Goal: Transaction & Acquisition: Obtain resource

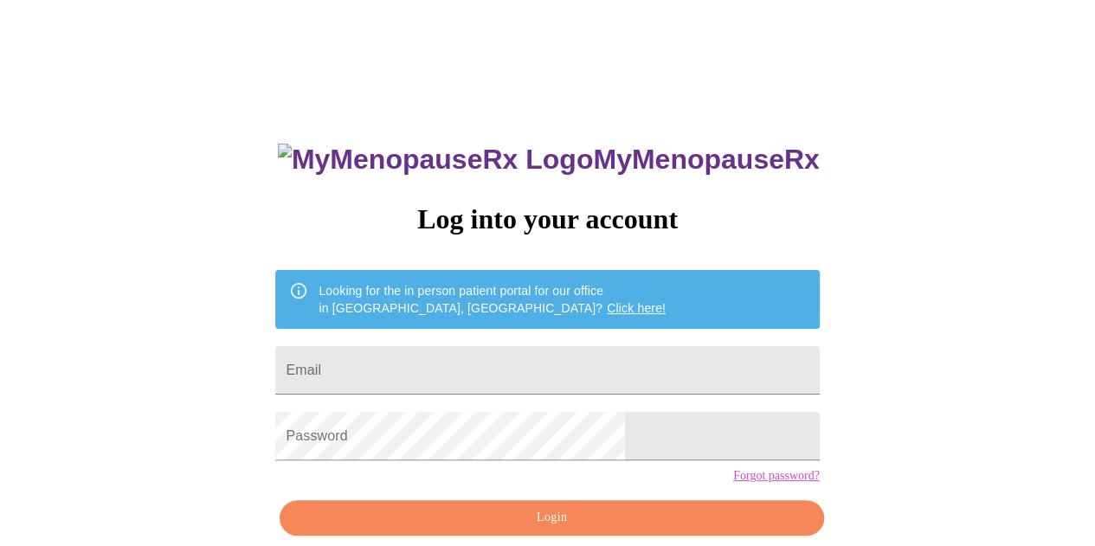
type input "[EMAIL_ADDRESS][DOMAIN_NAME]"
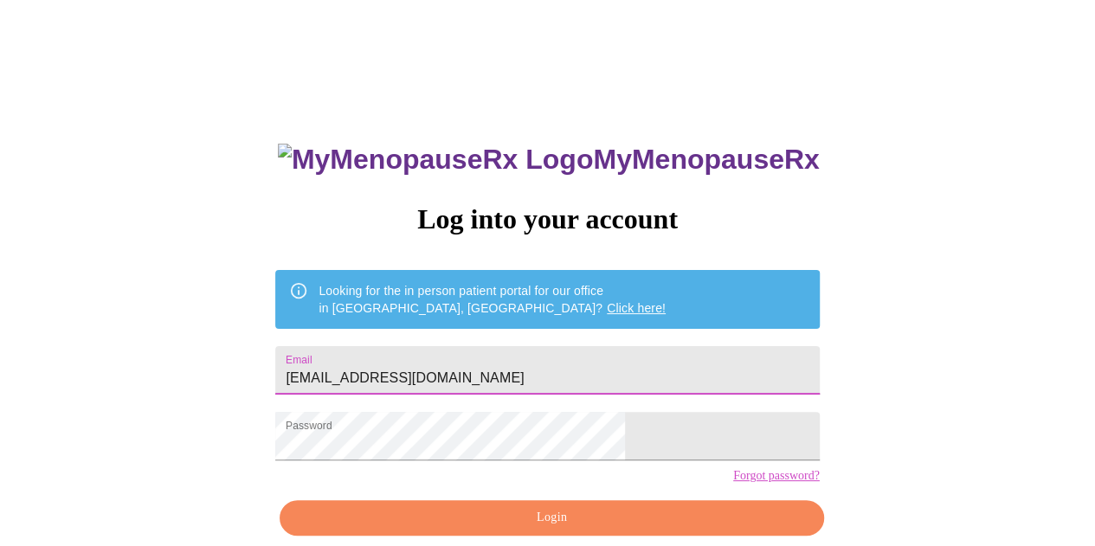
click at [551, 529] on span "Login" at bounding box center [551, 518] width 504 height 22
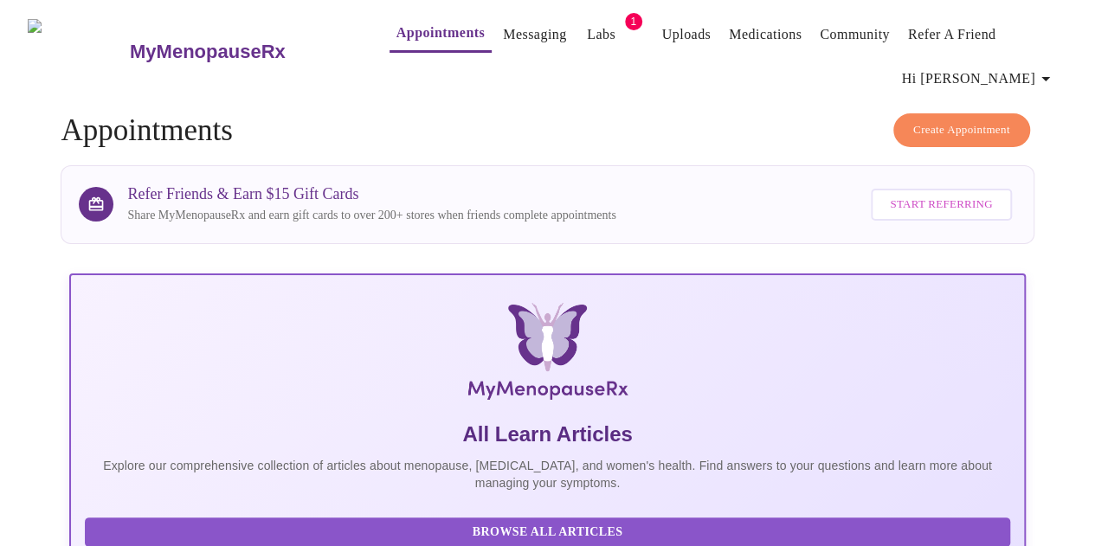
click at [587, 29] on link "Labs" at bounding box center [601, 34] width 29 height 24
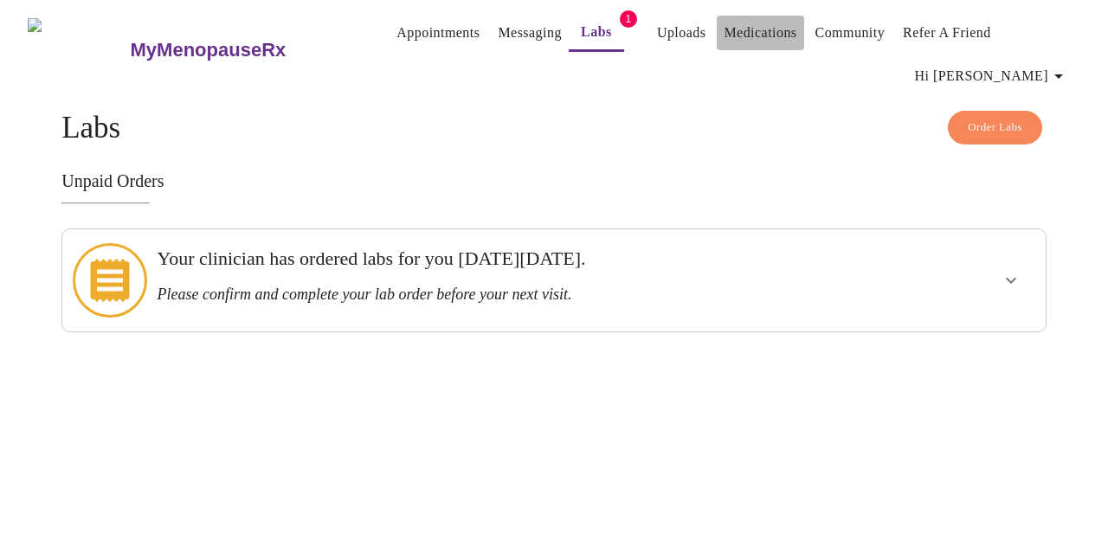
click at [716, 25] on button "Medications" at bounding box center [759, 33] width 87 height 35
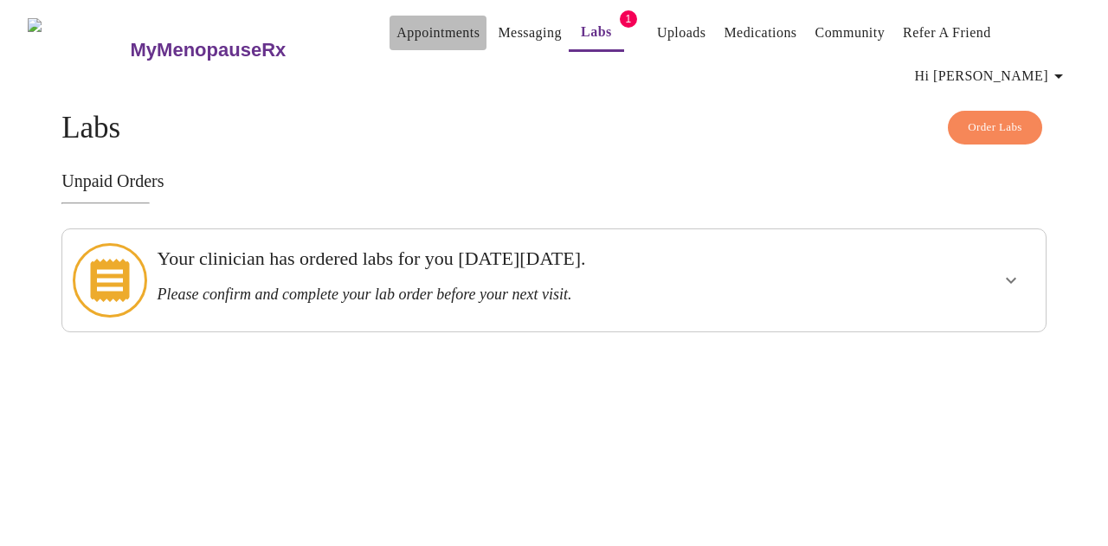
click at [396, 29] on link "Appointments" at bounding box center [437, 33] width 83 height 24
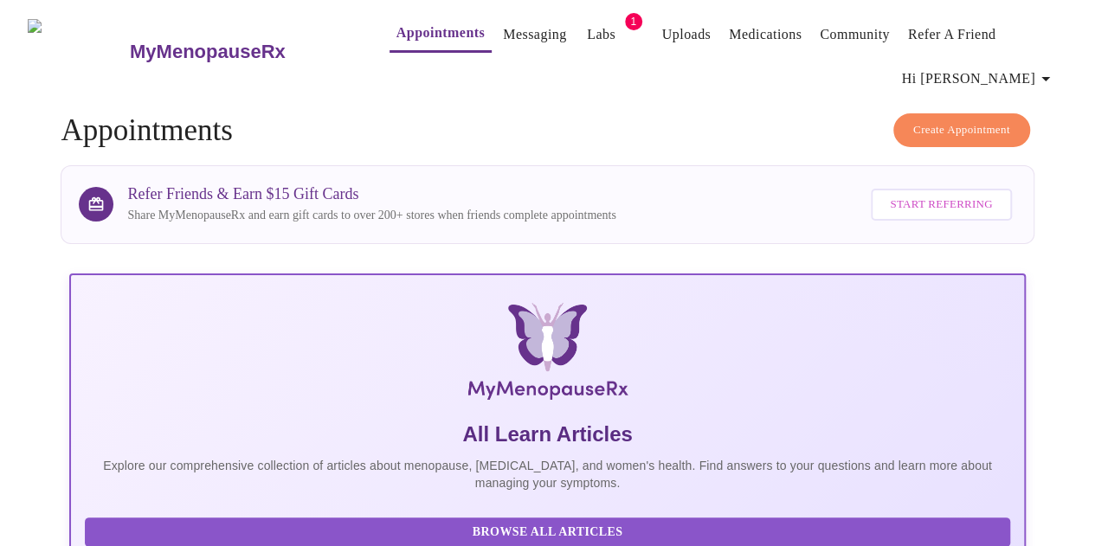
click at [947, 124] on span "Create Appointment" at bounding box center [961, 130] width 97 height 20
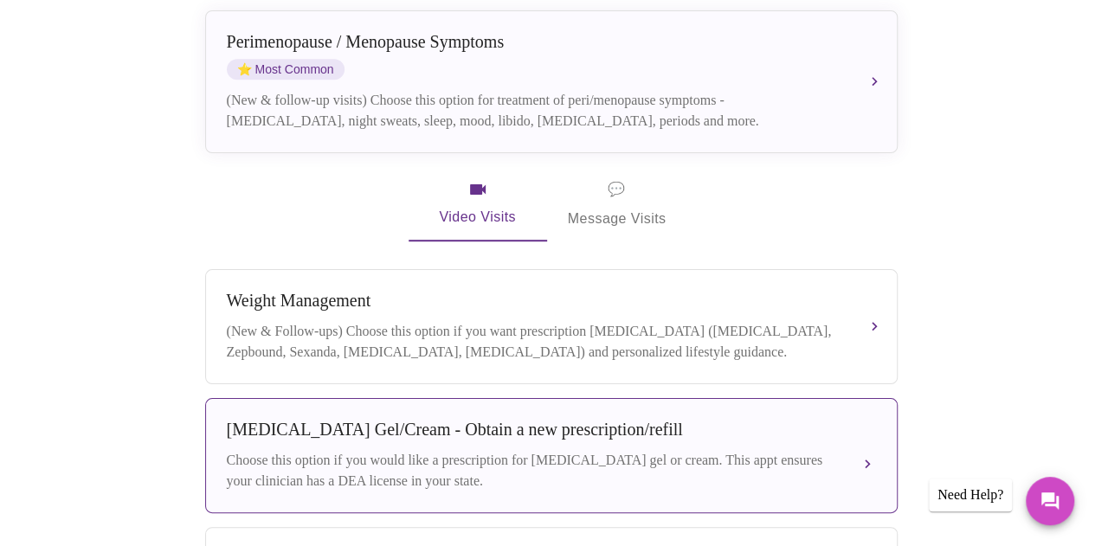
scroll to position [334, 0]
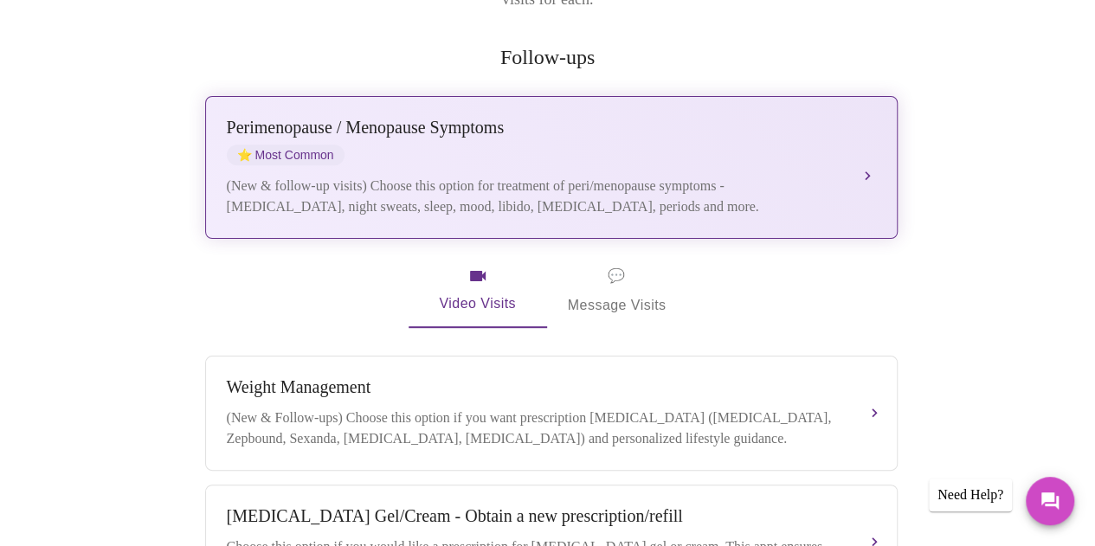
click at [692, 176] on div "(New & follow-up visits) Choose this option for treatment of peri/menopause sym…" at bounding box center [534, 197] width 614 height 42
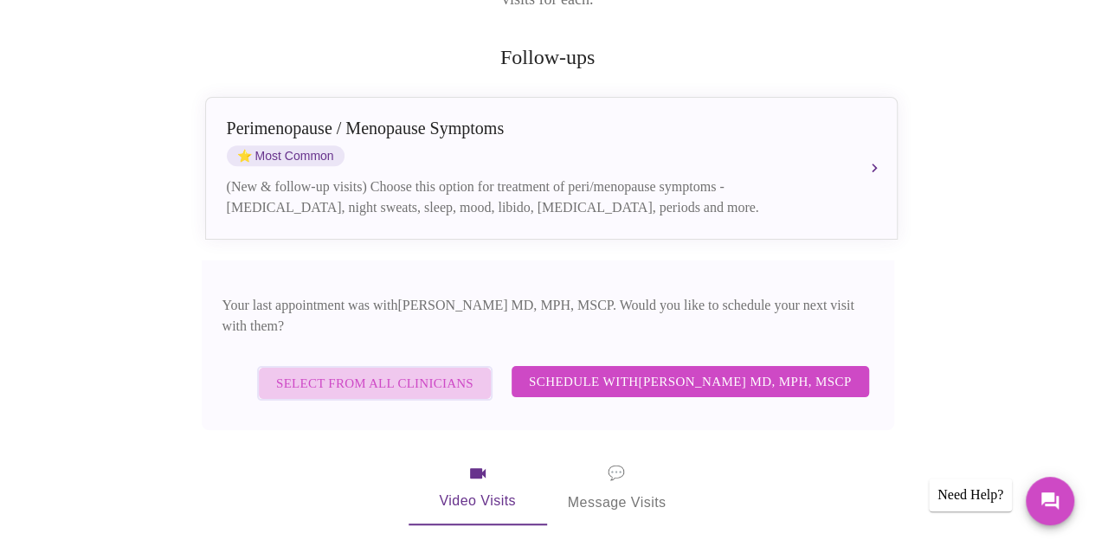
click at [453, 372] on span "Select from All Clinicians" at bounding box center [374, 383] width 197 height 22
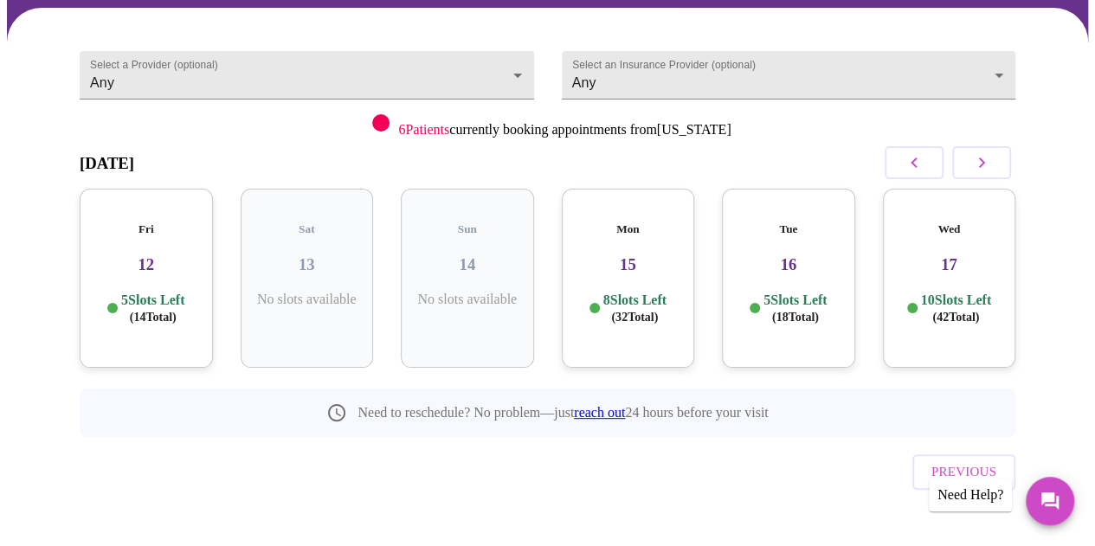
click at [992, 158] on icon "button" at bounding box center [981, 162] width 21 height 21
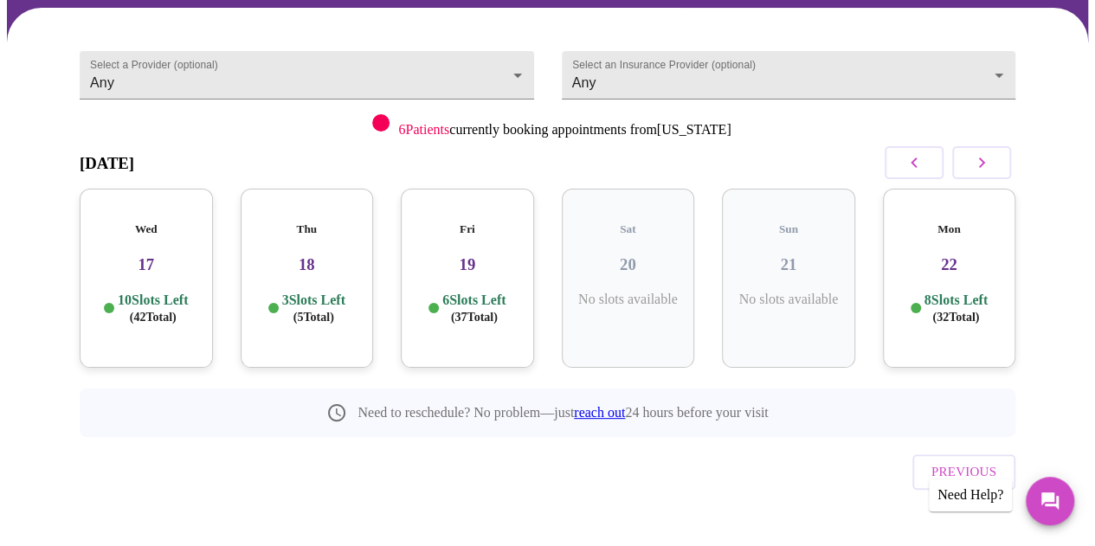
click at [992, 158] on icon "button" at bounding box center [981, 162] width 21 height 21
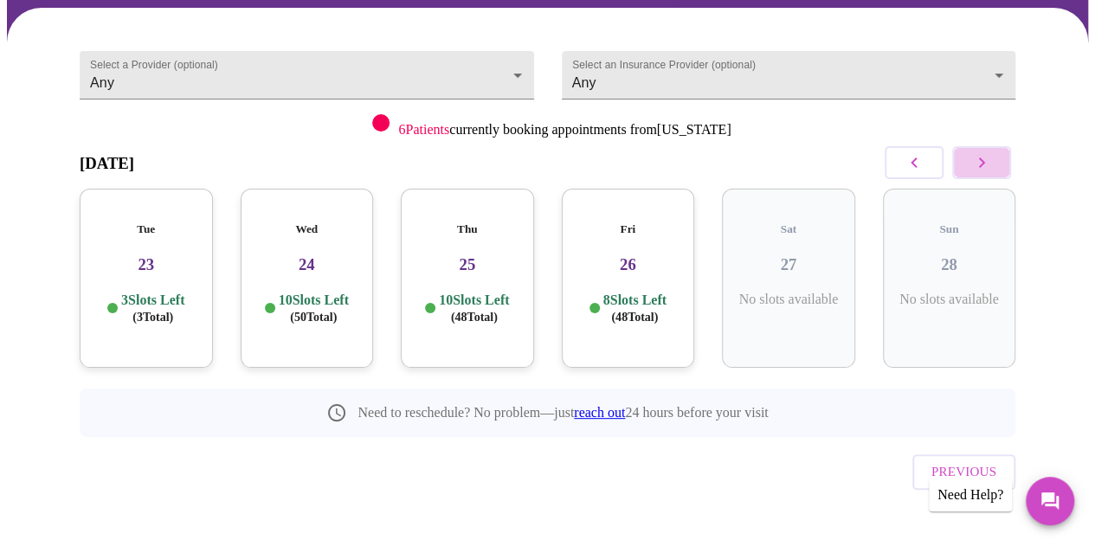
click at [992, 158] on icon "button" at bounding box center [981, 162] width 21 height 21
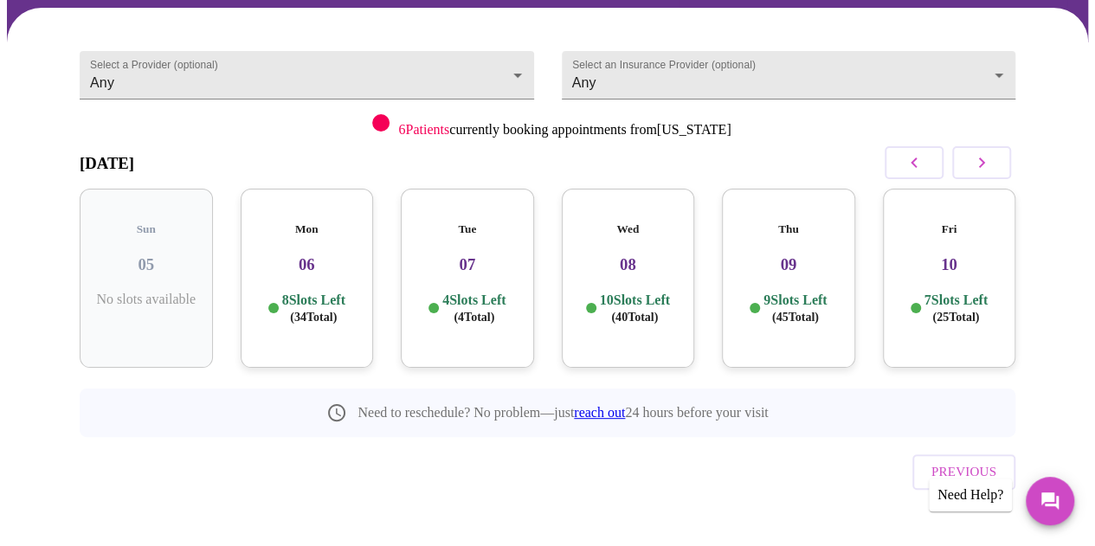
click at [318, 311] on span "( 34 Total)" at bounding box center [313, 317] width 47 height 13
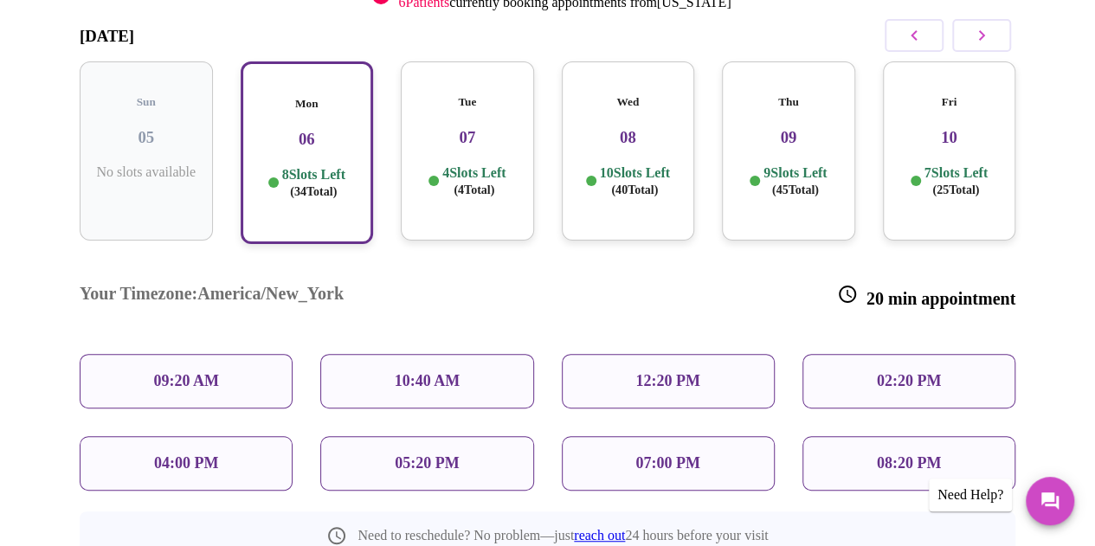
scroll to position [331, 0]
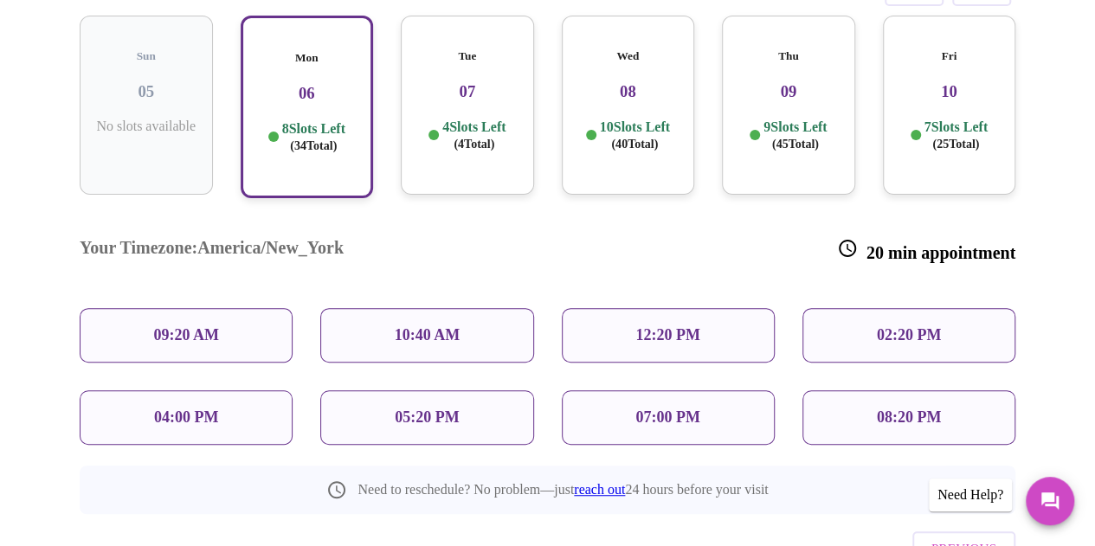
click at [624, 308] on div "12:20 PM" at bounding box center [668, 335] width 213 height 55
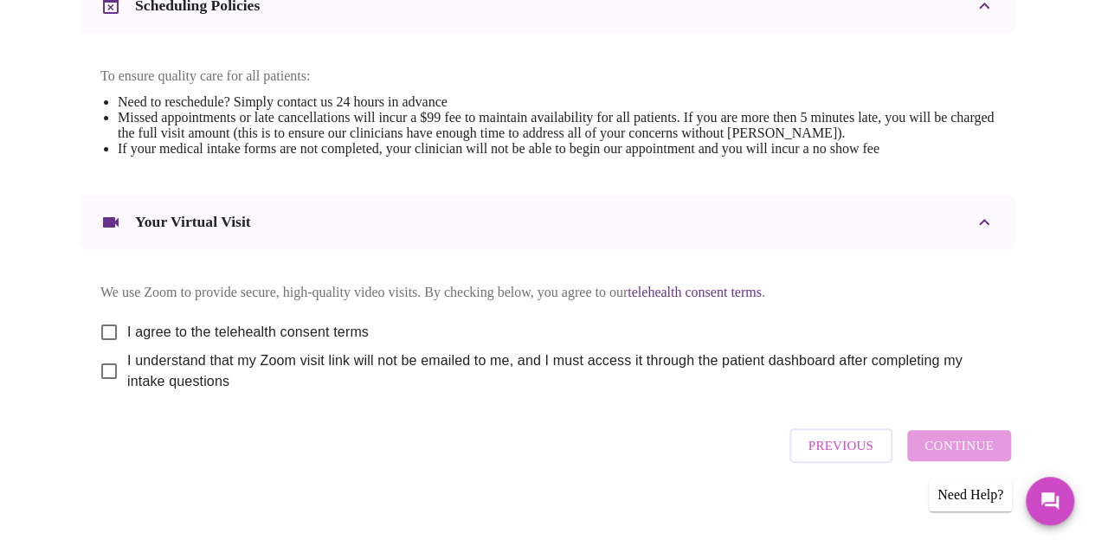
scroll to position [737, 0]
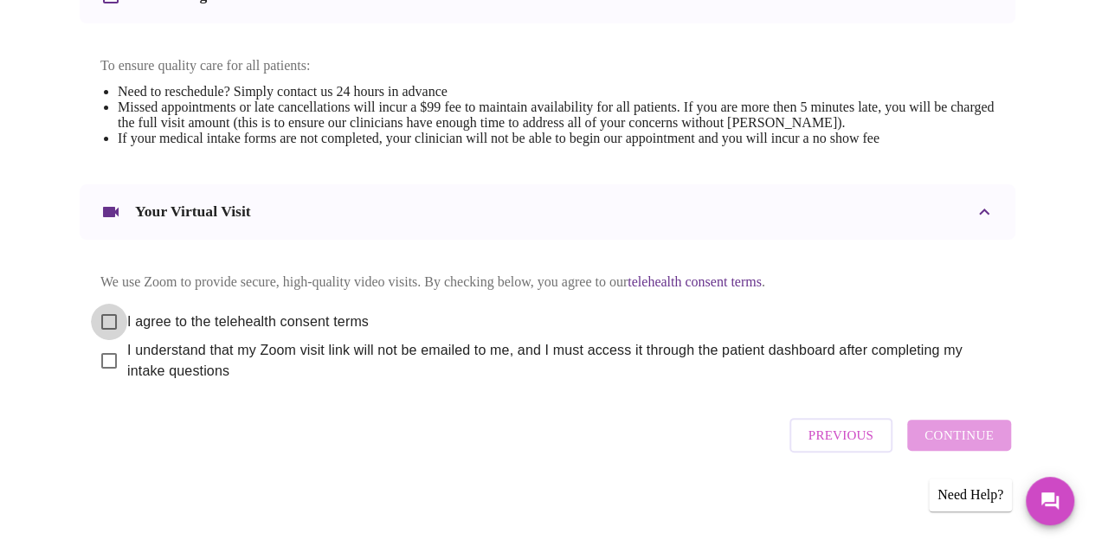
click at [112, 313] on input "I agree to the telehealth consent terms" at bounding box center [109, 322] width 36 height 36
checkbox input "true"
click at [95, 361] on input "I understand that my Zoom visit link will not be emailed to me, and I must acce…" at bounding box center [109, 361] width 36 height 36
checkbox input "true"
click at [986, 443] on span "Continue" at bounding box center [958, 435] width 69 height 22
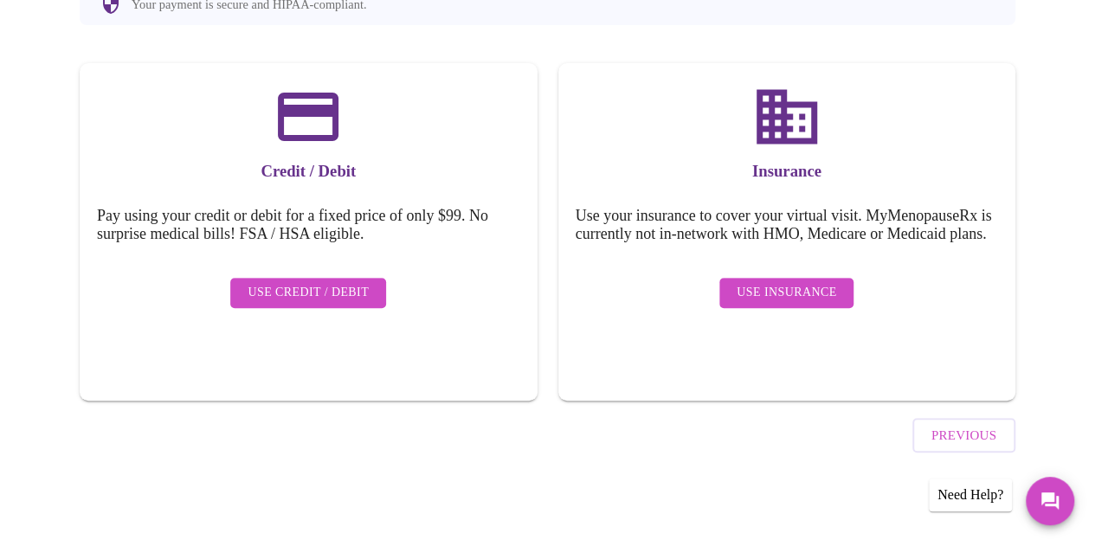
scroll to position [214, 0]
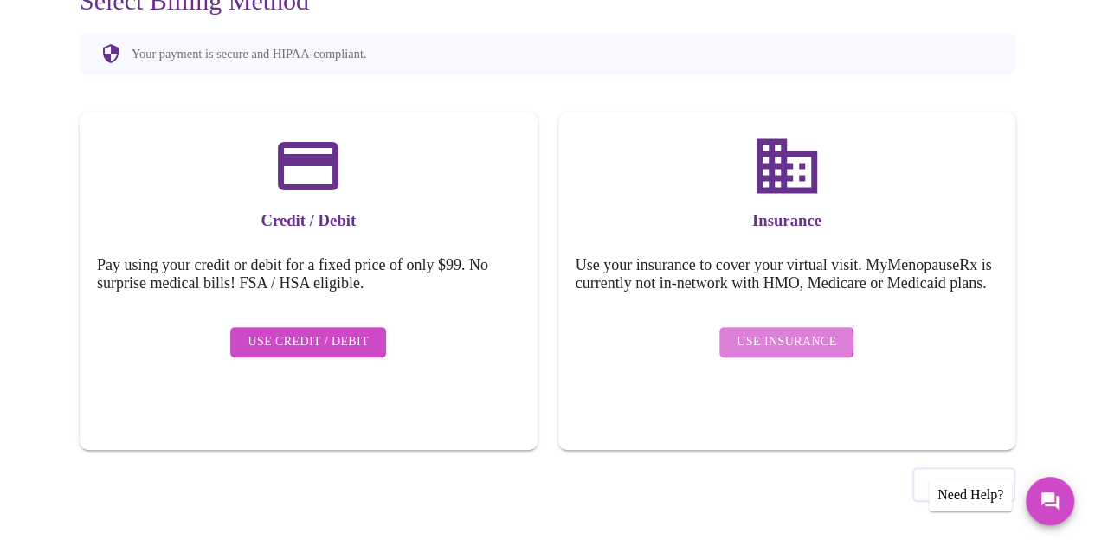
click at [781, 347] on span "Use Insurance" at bounding box center [786, 342] width 100 height 22
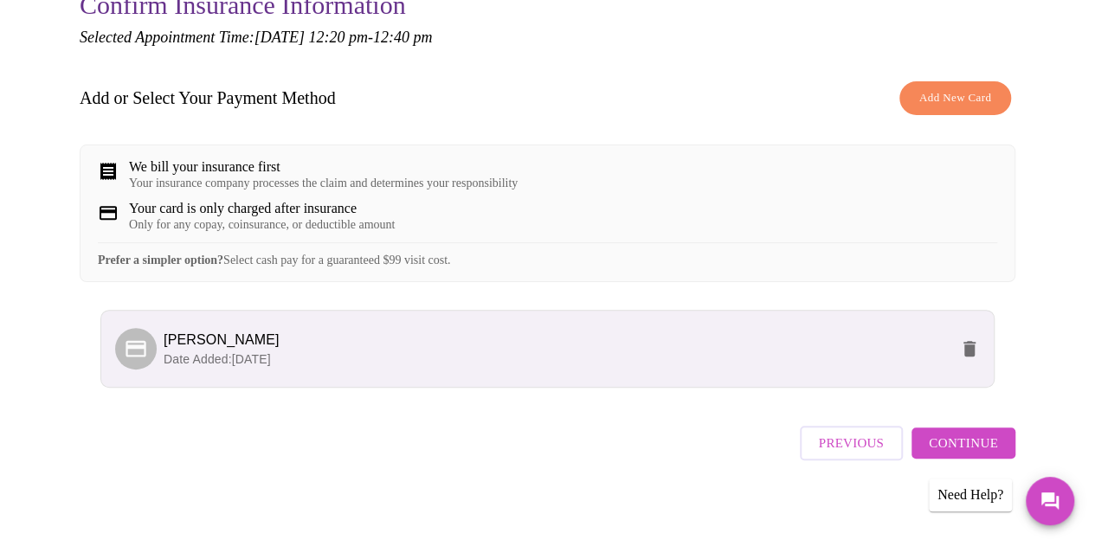
scroll to position [228, 0]
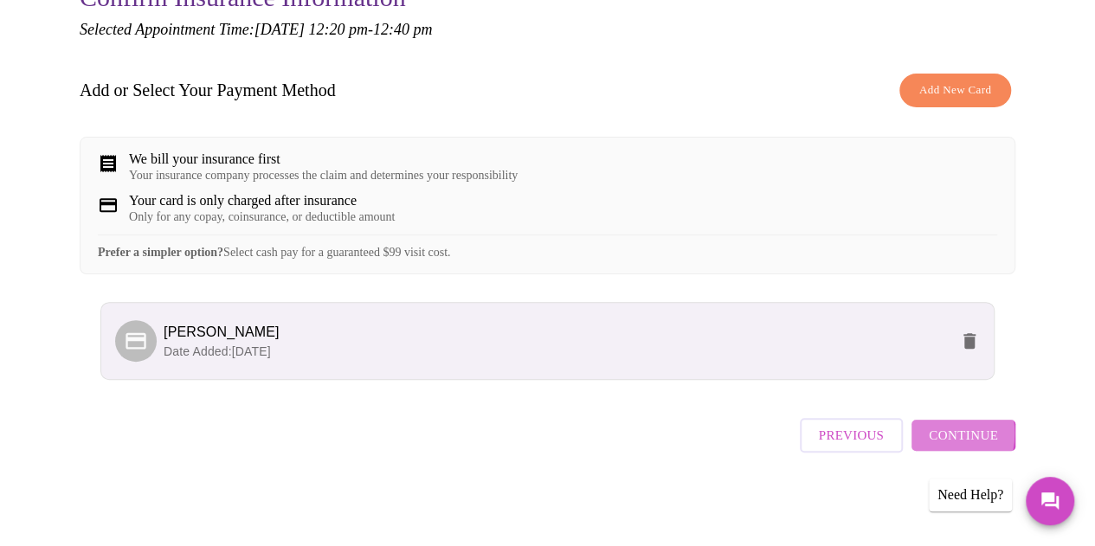
click at [942, 440] on span "Continue" at bounding box center [962, 435] width 69 height 22
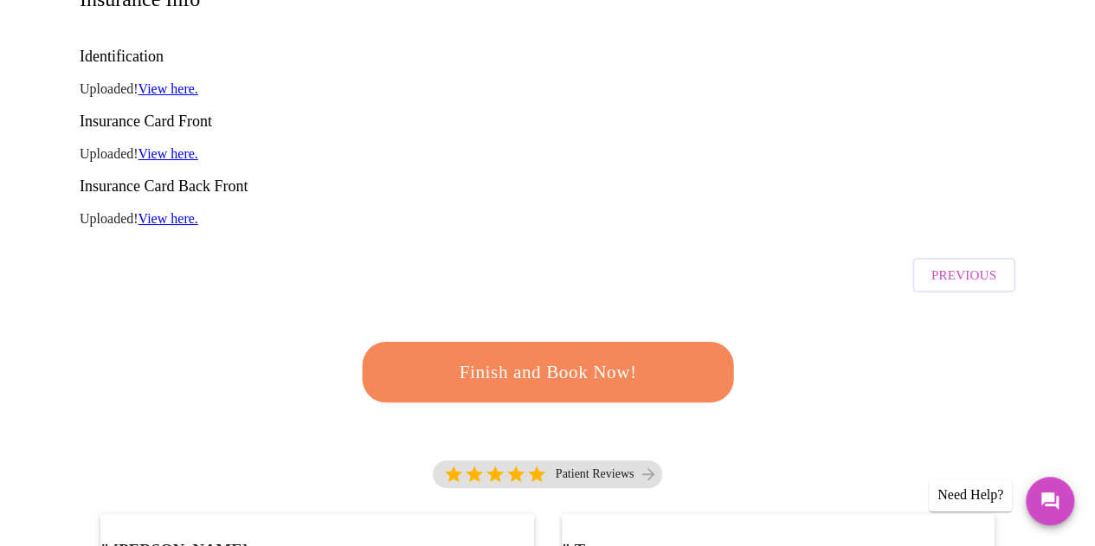
scroll to position [315, 0]
click at [539, 357] on span "Finish and Book Now!" at bounding box center [547, 373] width 321 height 32
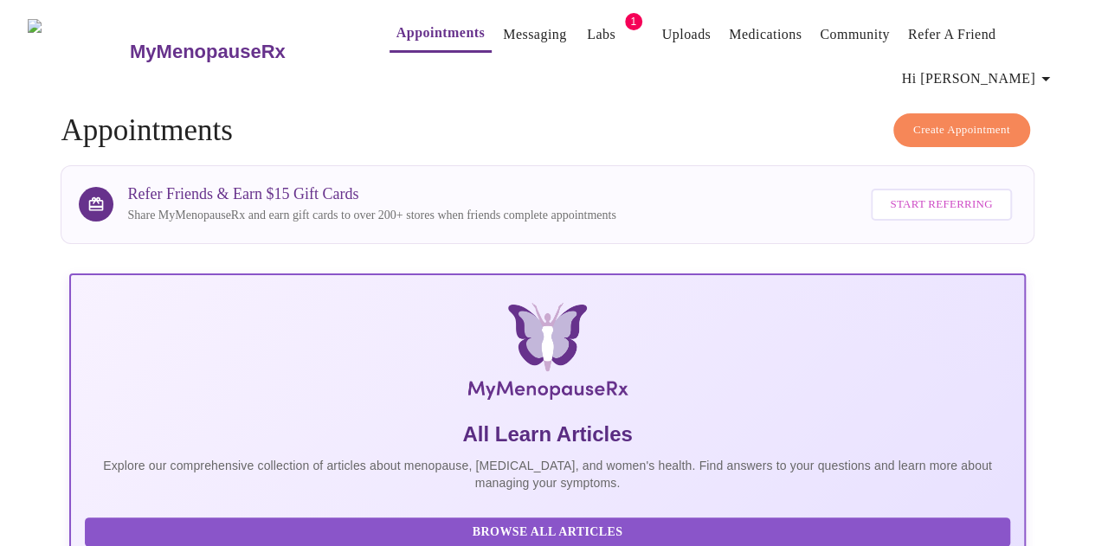
click at [587, 29] on link "Labs" at bounding box center [601, 34] width 29 height 24
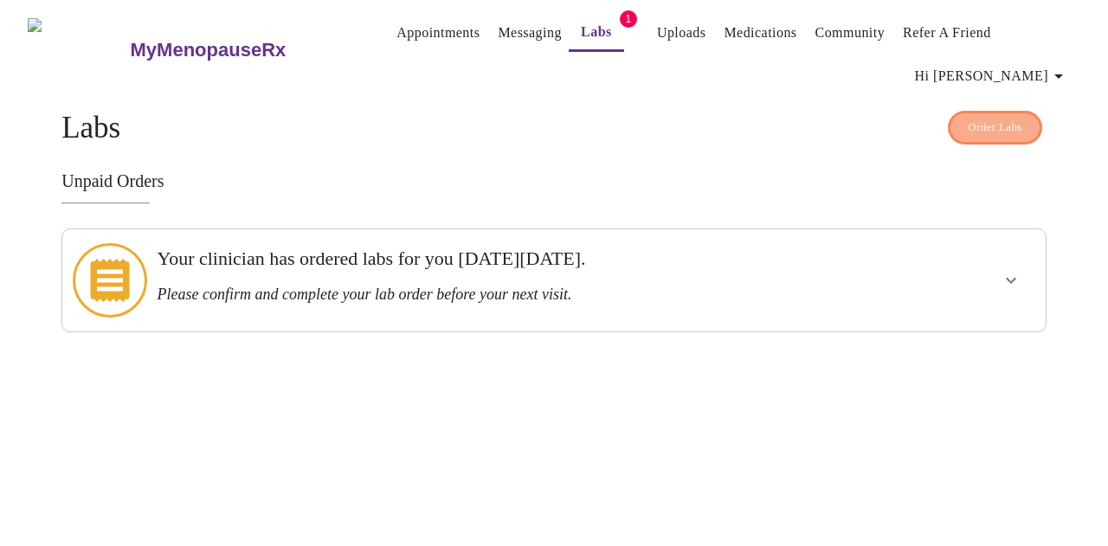
click at [982, 122] on span "Order Labs" at bounding box center [994, 128] width 55 height 20
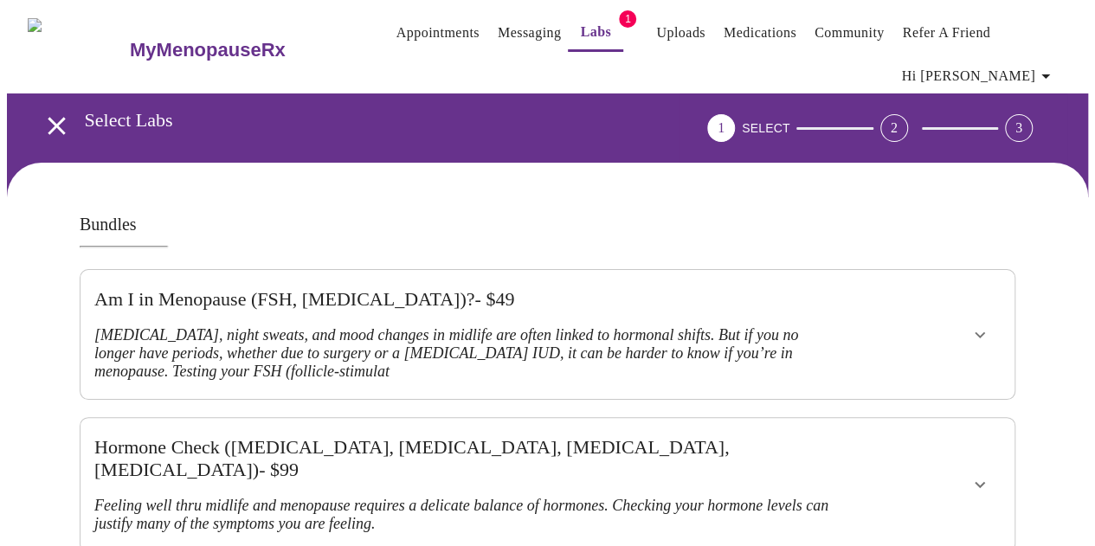
click at [48, 114] on icon "open drawer" at bounding box center [57, 126] width 30 height 30
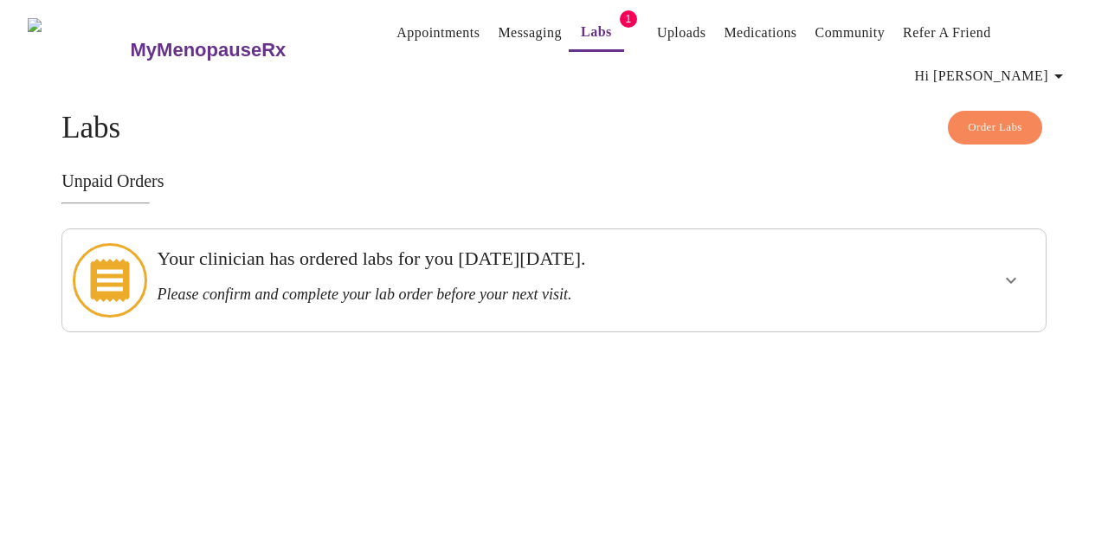
click at [254, 270] on h3 "Your clinician has ordered labs for you [DATE][DATE]." at bounding box center [506, 258] width 699 height 22
click at [109, 269] on icon at bounding box center [109, 280] width 39 height 43
click at [502, 29] on link "Messaging" at bounding box center [529, 33] width 63 height 24
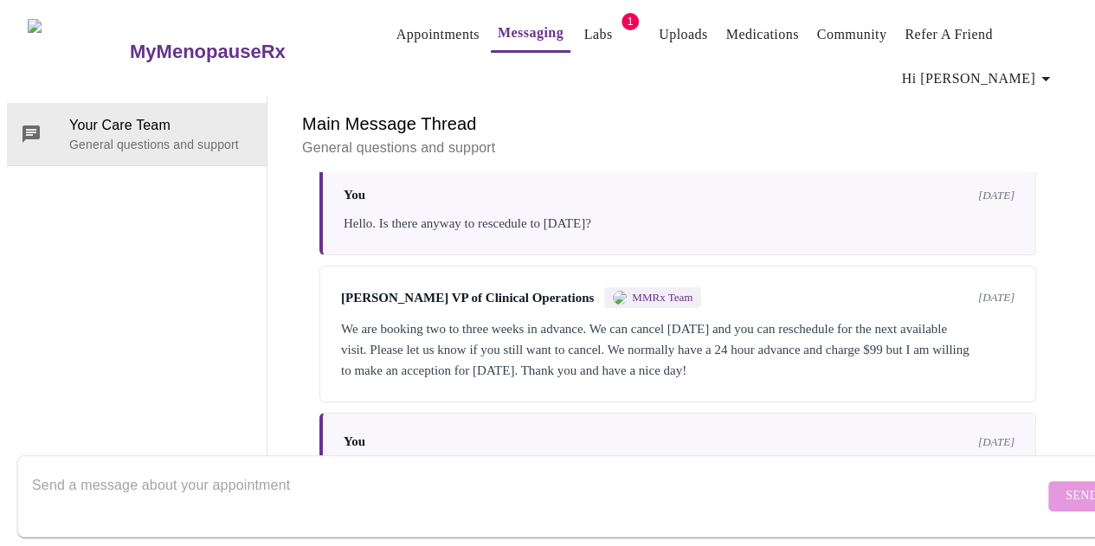
click at [396, 22] on link "Appointments" at bounding box center [437, 34] width 83 height 24
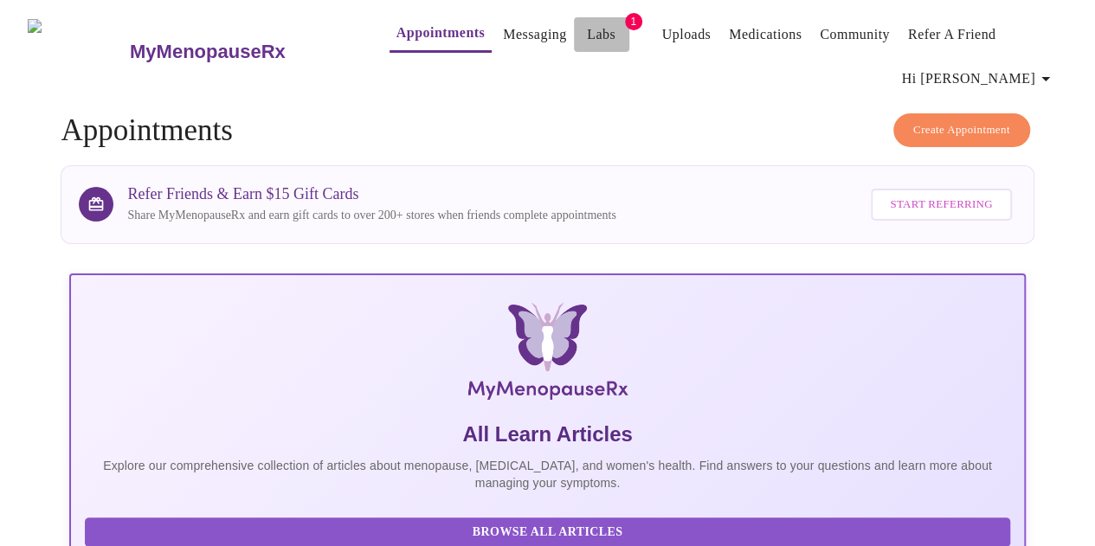
click at [587, 22] on link "Labs" at bounding box center [601, 34] width 29 height 24
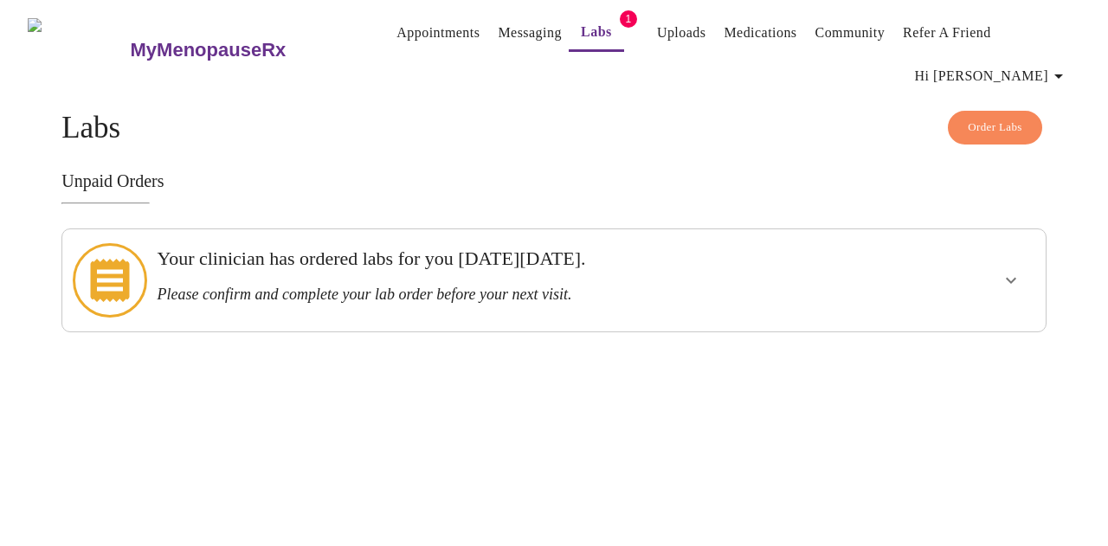
click at [1012, 270] on icon "show more" at bounding box center [1010, 280] width 21 height 21
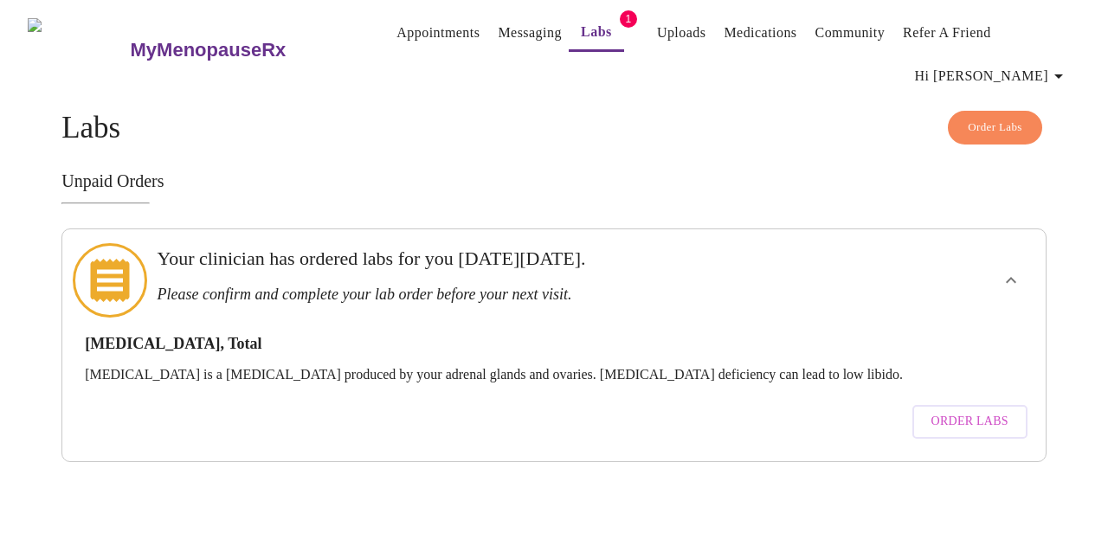
click at [966, 411] on span "Order Labs" at bounding box center [969, 422] width 77 height 22
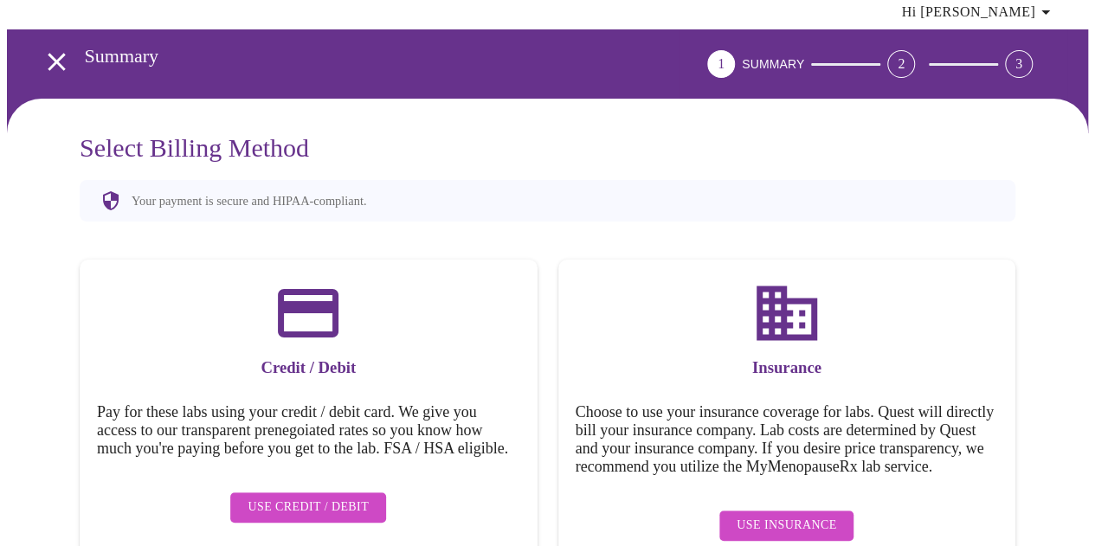
scroll to position [107, 0]
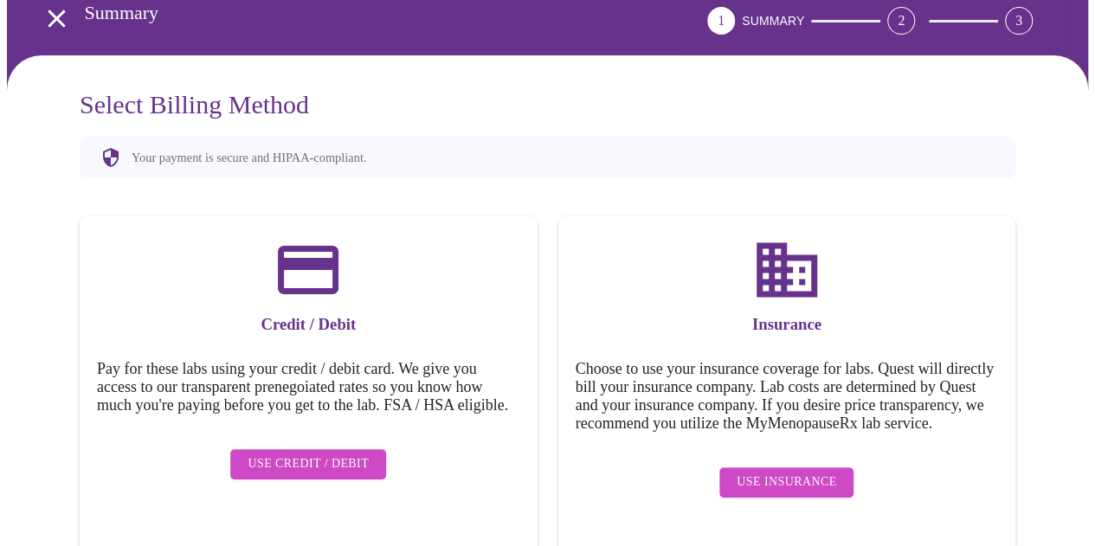
click at [793, 492] on span "Use Insurance" at bounding box center [786, 483] width 100 height 22
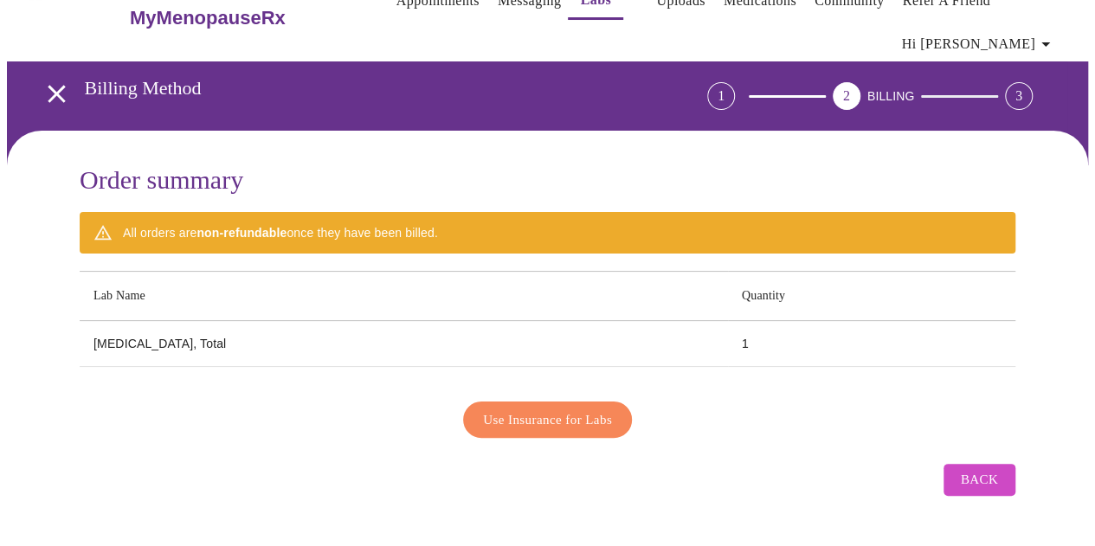
scroll to position [15, 0]
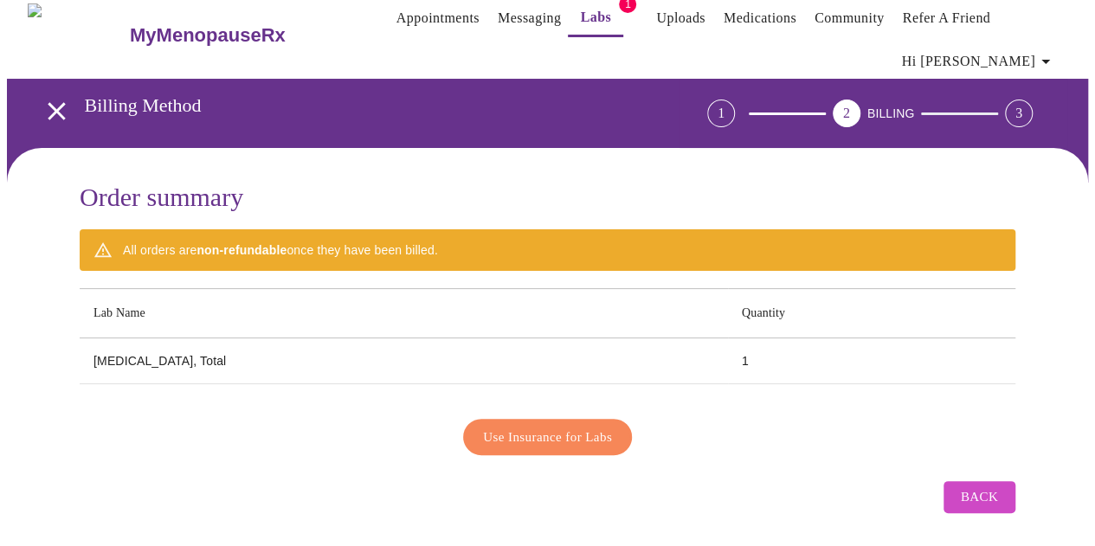
click at [548, 429] on span "Use Insurance for Labs" at bounding box center [547, 437] width 129 height 22
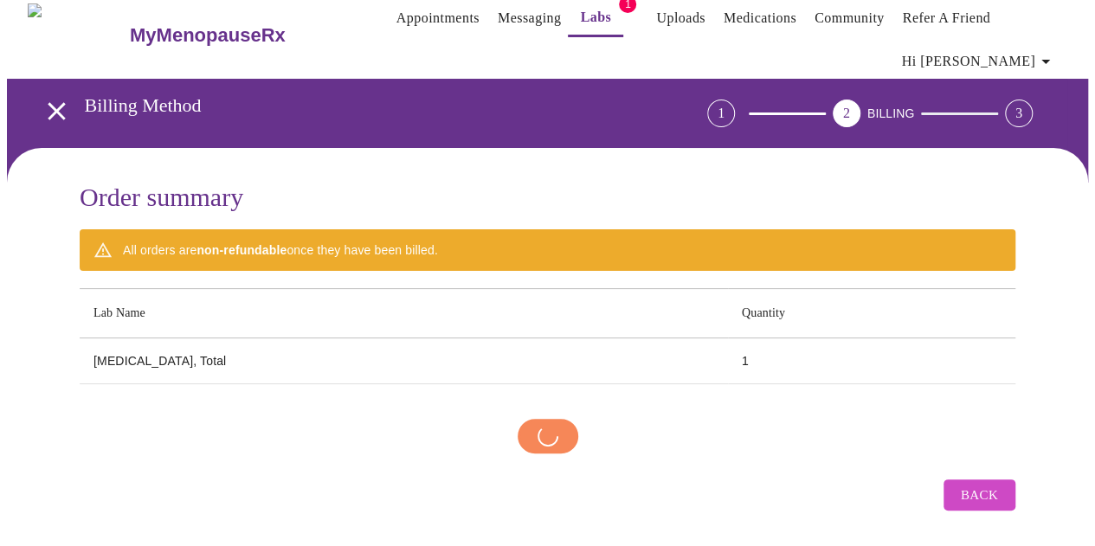
scroll to position [12, 0]
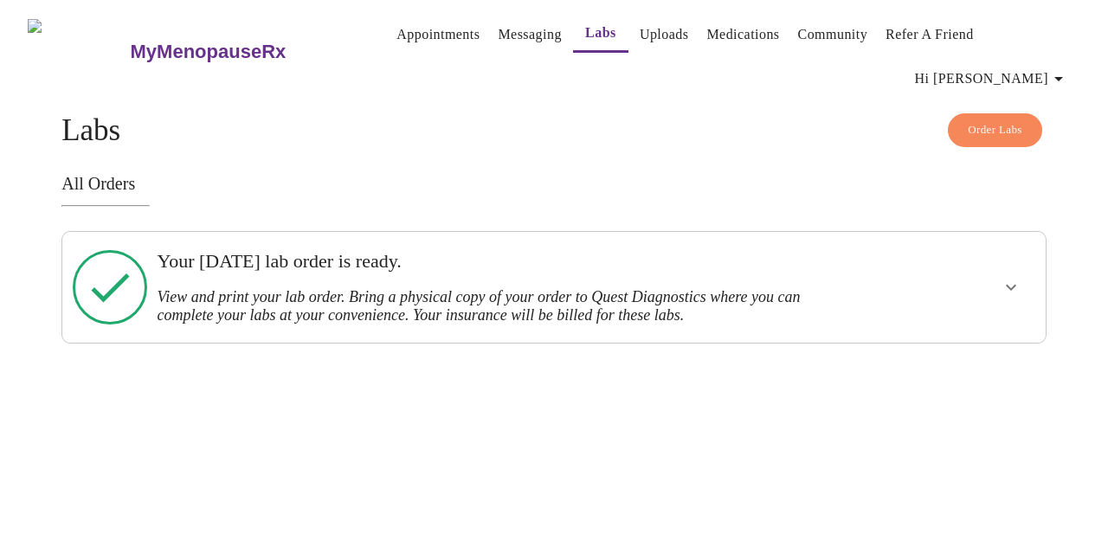
click at [1021, 277] on icon "show more" at bounding box center [1010, 287] width 21 height 21
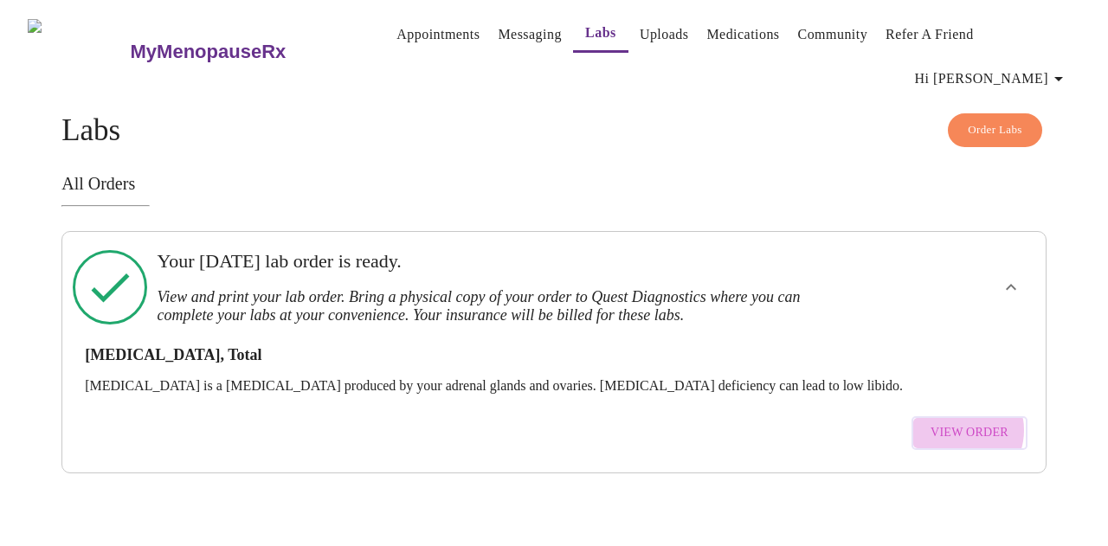
click at [967, 422] on span "View Order" at bounding box center [969, 433] width 78 height 22
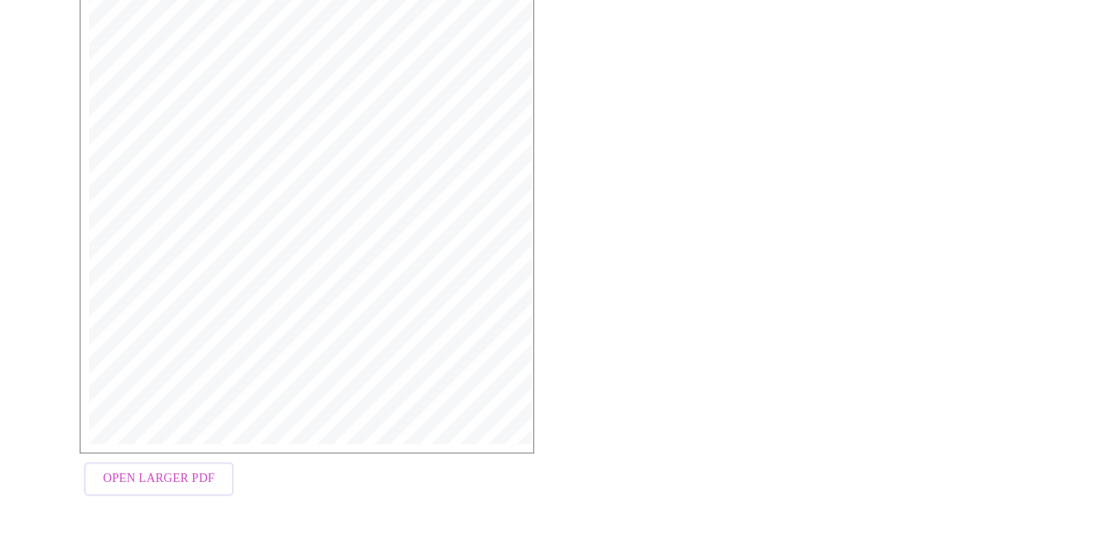
scroll to position [486, 0]
click at [158, 481] on span "Open Larger PDF" at bounding box center [159, 479] width 112 height 22
